Goal: Book appointment/travel/reservation

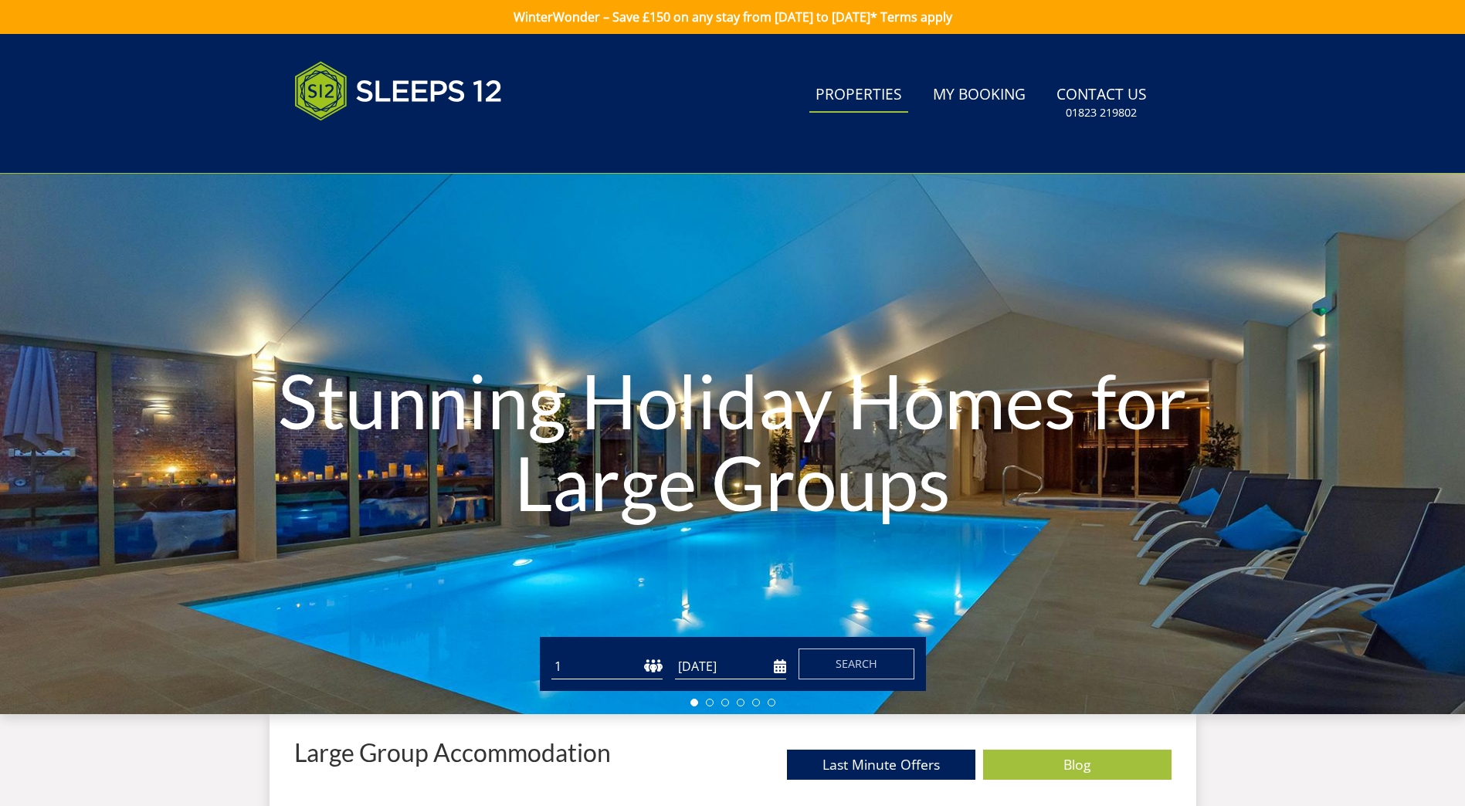
click at [882, 93] on link "Properties" at bounding box center [858, 95] width 99 height 35
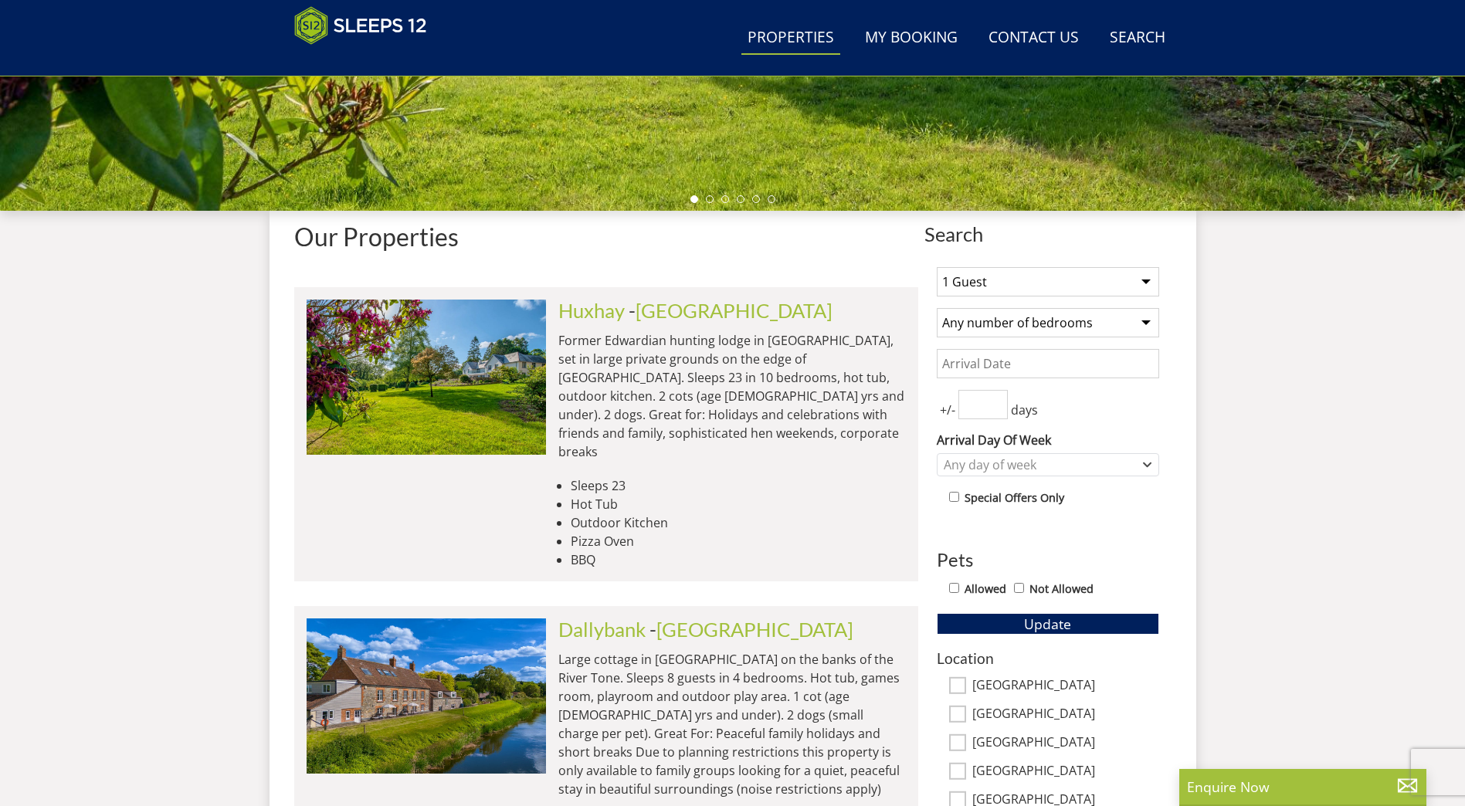
scroll to position [439, 0]
click at [1147, 290] on select "1 Guest 2 Guests 3 Guests 4 Guests 5 Guests 6 Guests 7 Guests 8 Guests 9 Guests…" at bounding box center [1048, 282] width 222 height 29
select select "17"
click at [937, 268] on select "1 Guest 2 Guests 3 Guests 4 Guests 5 Guests 6 Guests 7 Guests 8 Guests 9 Guests…" at bounding box center [1048, 282] width 222 height 29
click at [1146, 322] on select "Any number of bedrooms 4 Bedrooms 5 Bedrooms 6 Bedrooms 7 Bedrooms 8 Bedrooms 9…" at bounding box center [1048, 323] width 222 height 29
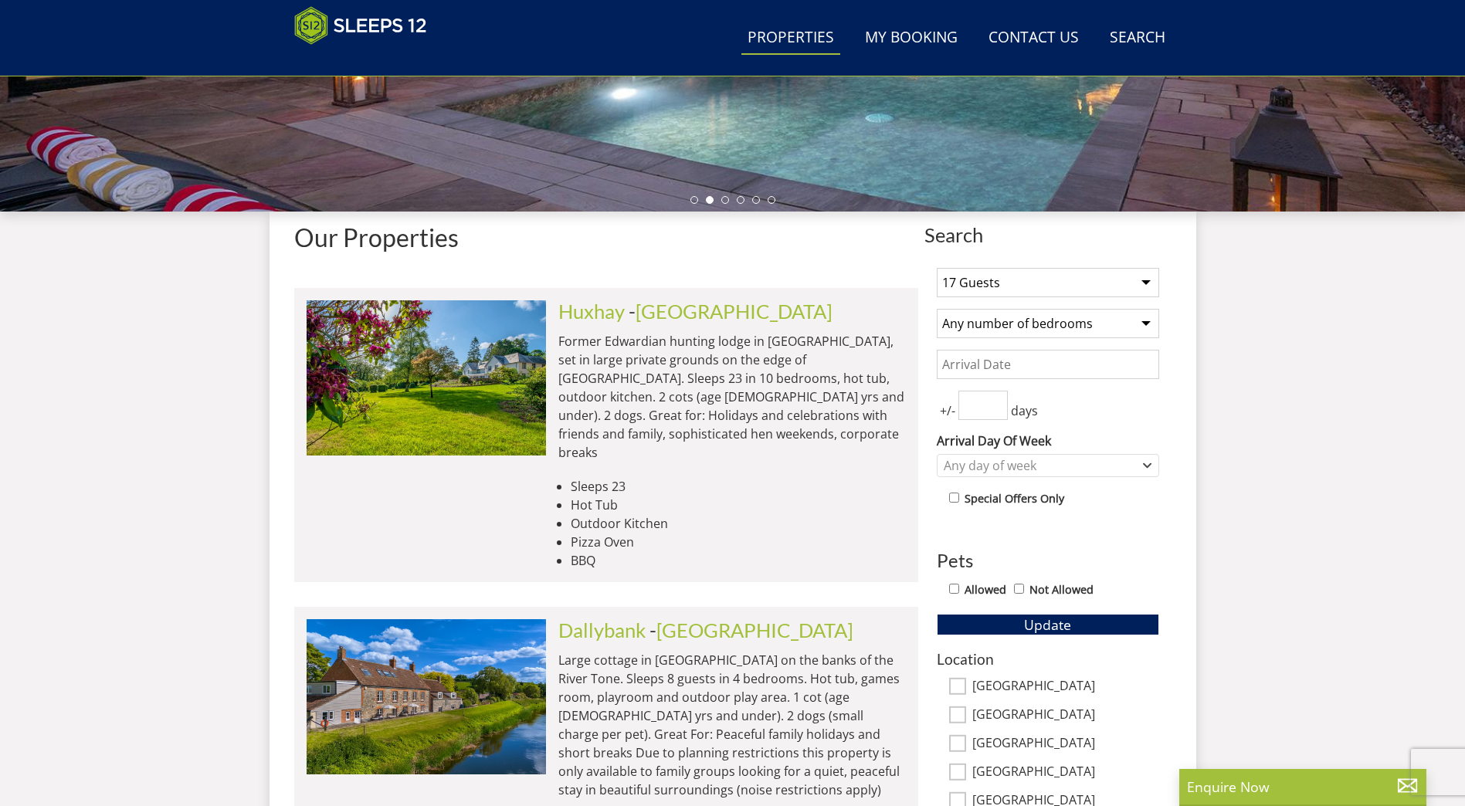
select select "10"
click at [937, 309] on select "Any number of bedrooms 4 Bedrooms 5 Bedrooms 6 Bedrooms 7 Bedrooms 8 Bedrooms 9…" at bounding box center [1048, 323] width 222 height 29
click at [1033, 622] on span "Update" at bounding box center [1047, 625] width 47 height 19
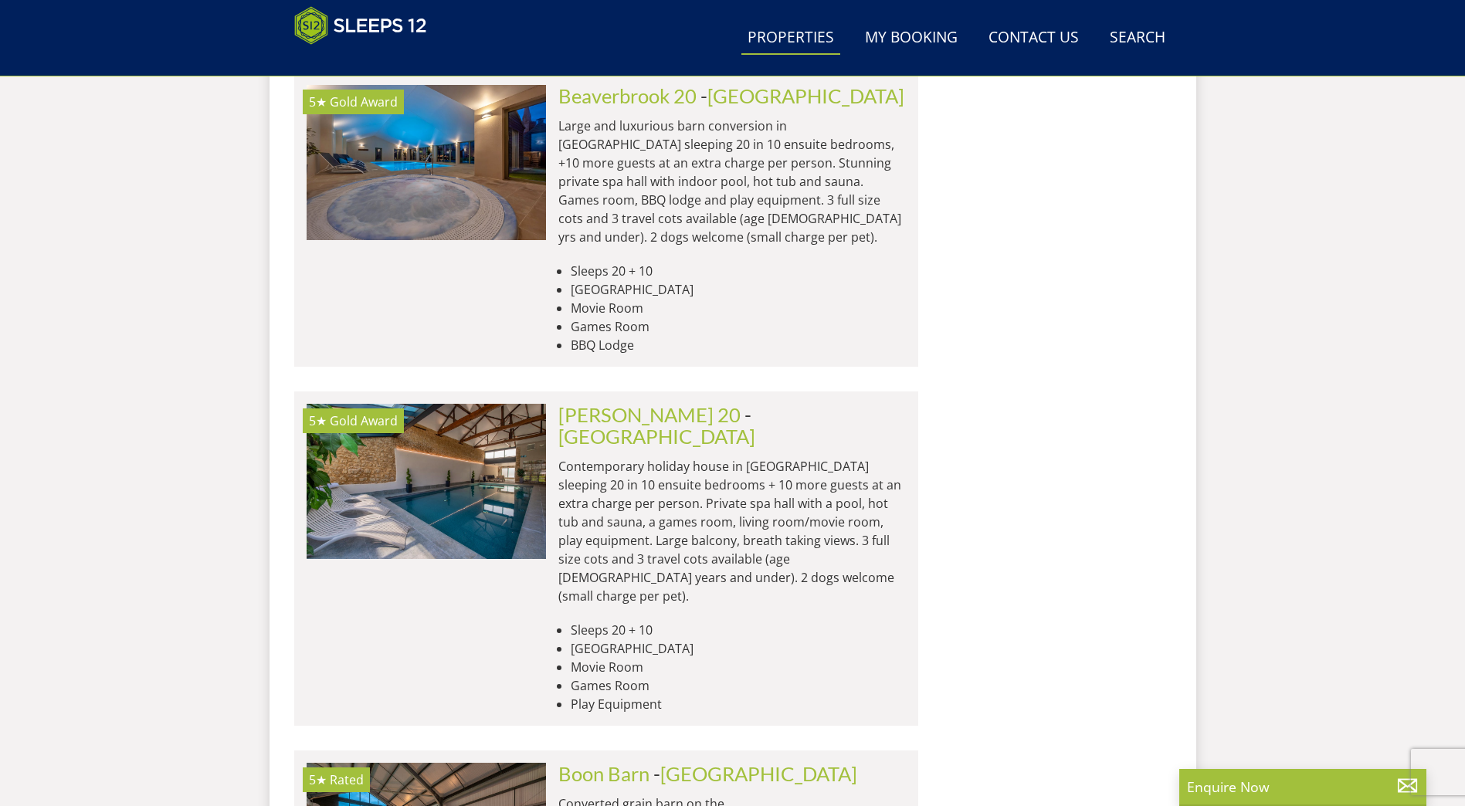
scroll to position [2103, 0]
